Goal: Find specific page/section: Find specific page/section

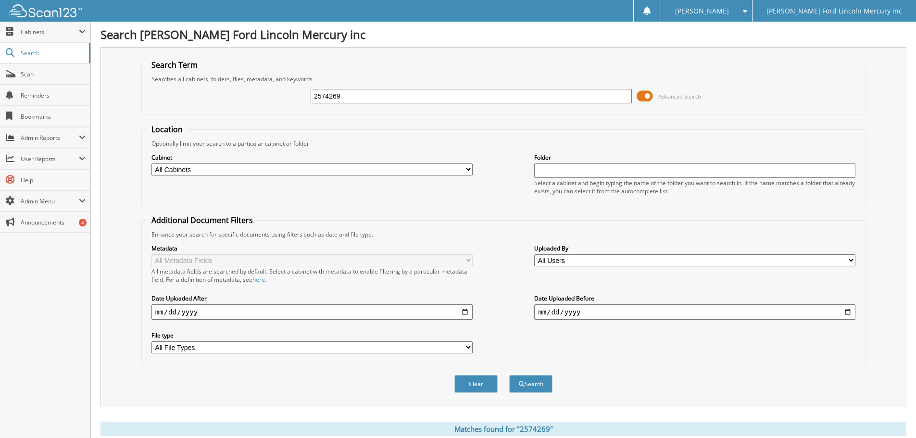
click at [286, 88] on div "2574269 Advanced Search" at bounding box center [504, 96] width 714 height 26
type input "a5695510"
click at [509, 375] on button "Search" at bounding box center [530, 384] width 43 height 18
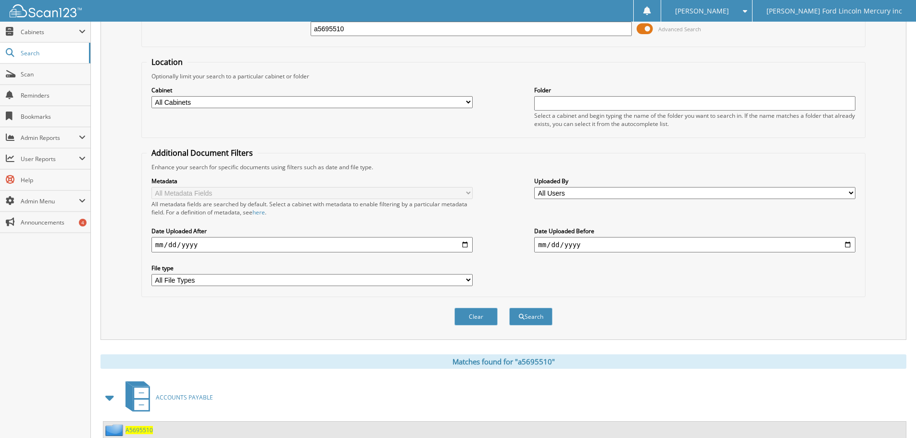
scroll to position [153, 0]
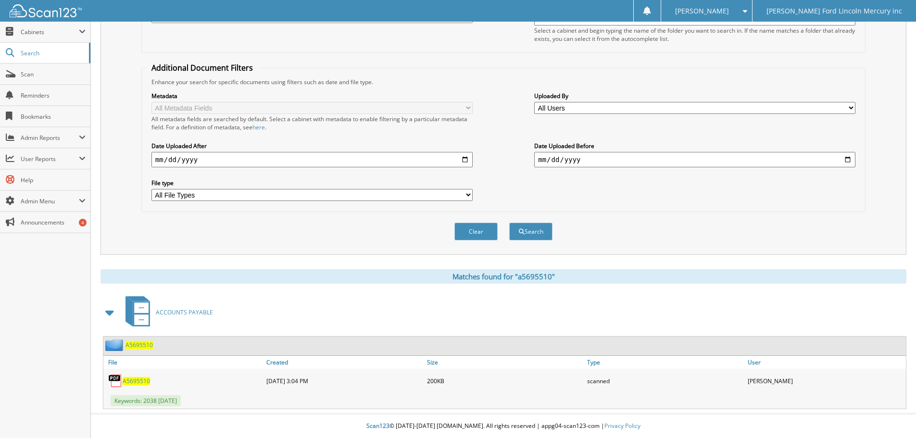
click at [140, 381] on span "A5695510" at bounding box center [136, 381] width 27 height 8
